Goal: Task Accomplishment & Management: Use online tool/utility

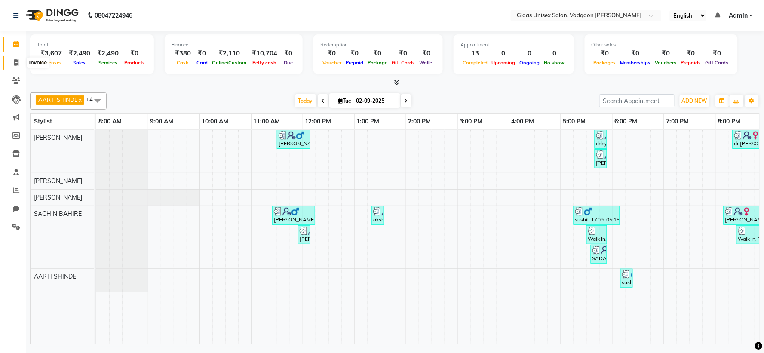
click at [19, 63] on span at bounding box center [16, 63] width 15 height 10
select select "service"
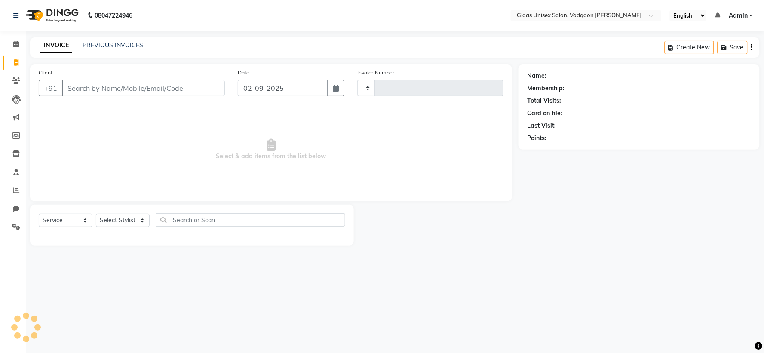
type input "1787"
select select "8007"
click at [144, 219] on select "Select Stylist [PERSON_NAME] [PERSON_NAME] [PERSON_NAME] [PERSON_NAME] [PERSON_…" at bounding box center [123, 220] width 54 height 13
select select "72893"
click at [96, 214] on select "Select Stylist [PERSON_NAME] [PERSON_NAME] [PERSON_NAME] [PERSON_NAME] [PERSON_…" at bounding box center [123, 220] width 54 height 13
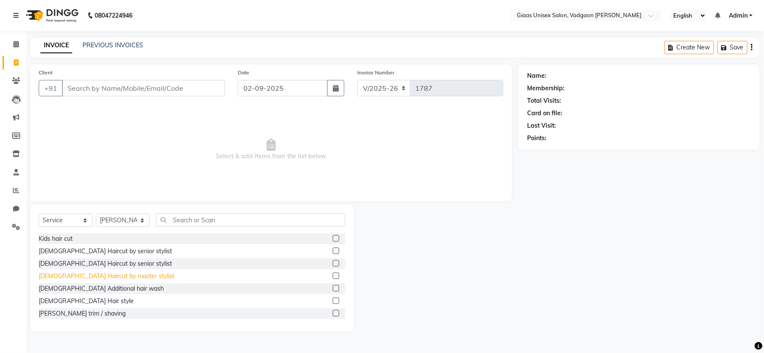
click at [117, 278] on div "[DEMOGRAPHIC_DATA] Haircut by master stylist" at bounding box center [107, 276] width 136 height 9
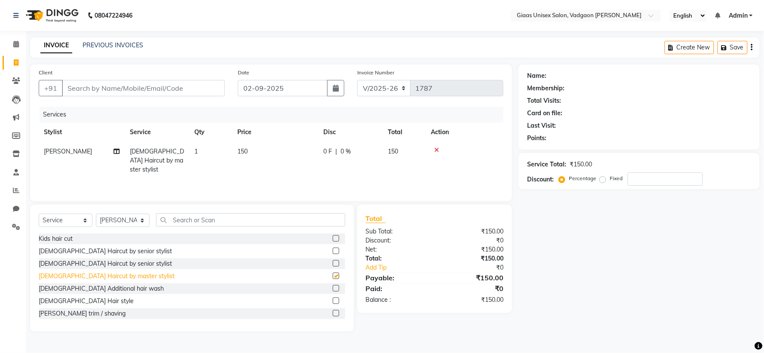
checkbox input "false"
click at [156, 89] on input "Client" at bounding box center [143, 88] width 163 height 16
type input "k"
type input "0"
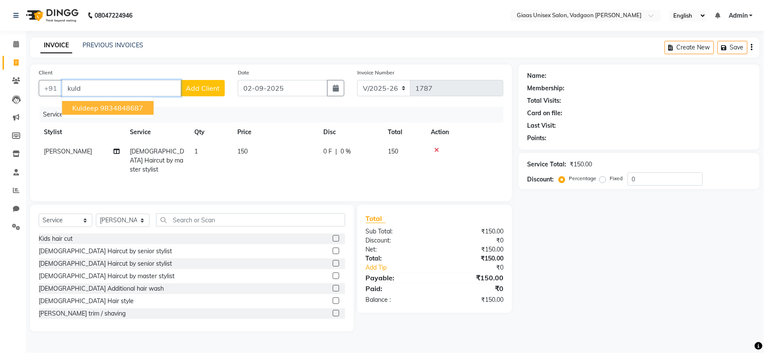
click at [136, 102] on button "Kuldeep 9834848687" at bounding box center [108, 108] width 92 height 14
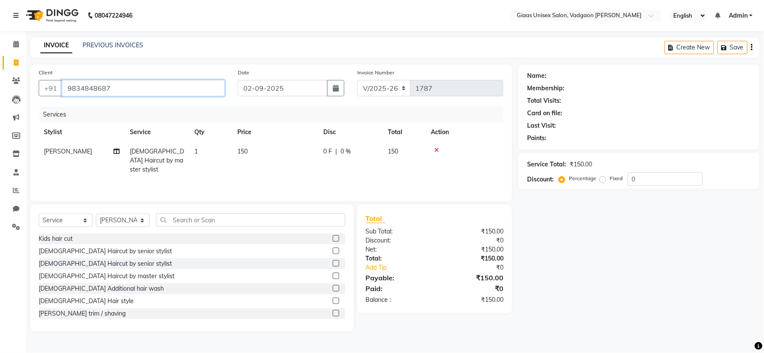
type input "9834848687"
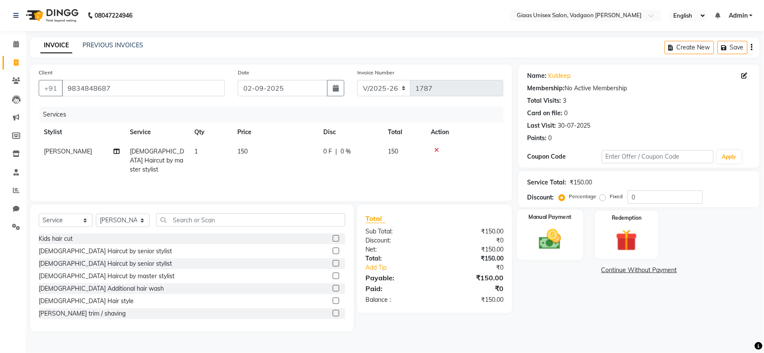
click at [548, 249] on img at bounding box center [550, 240] width 36 height 26
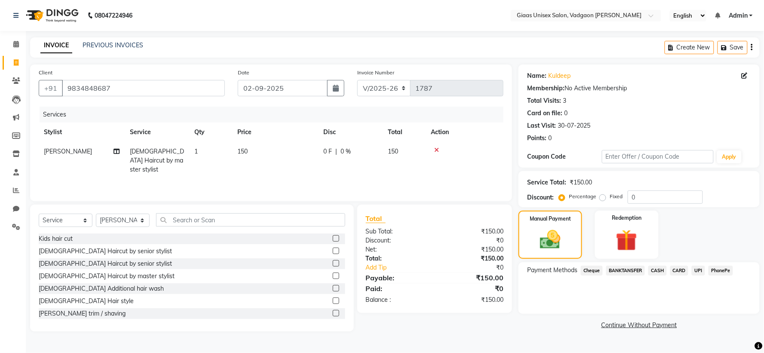
click at [724, 269] on span "PhonePe" at bounding box center [721, 271] width 25 height 10
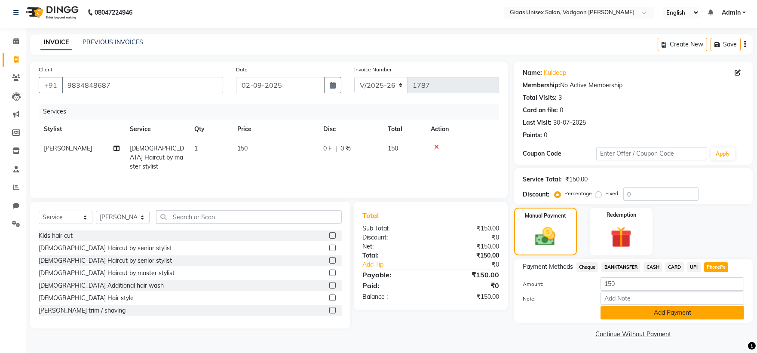
click at [652, 314] on button "Add Payment" at bounding box center [673, 312] width 144 height 13
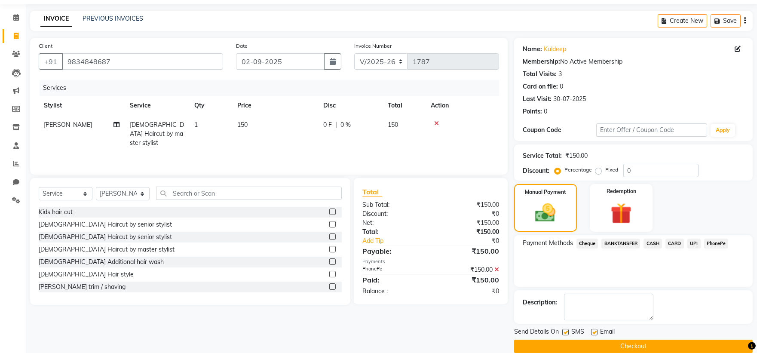
scroll to position [40, 0]
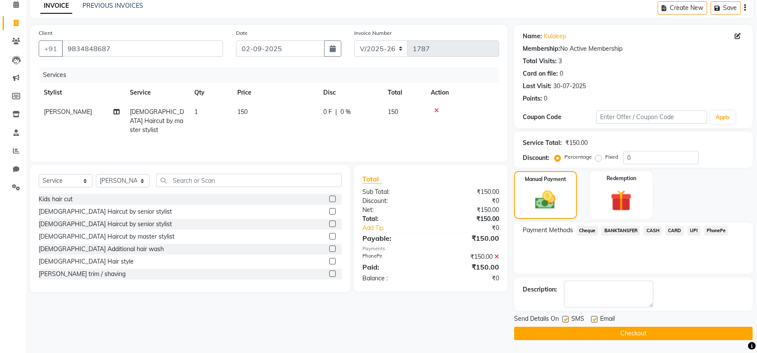
click at [550, 331] on button "Checkout" at bounding box center [633, 333] width 239 height 13
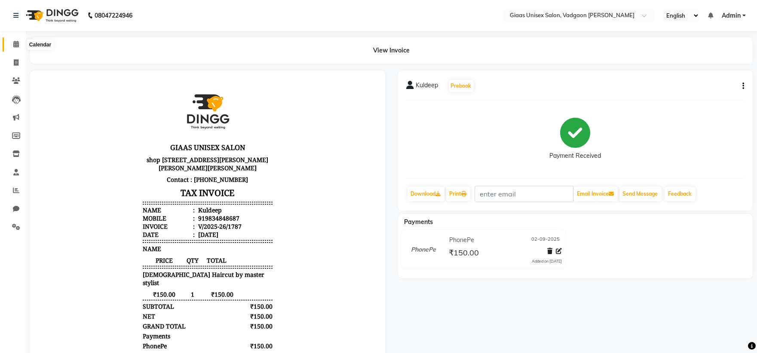
click at [9, 40] on span at bounding box center [16, 45] width 15 height 10
